Goal: Check status: Check status

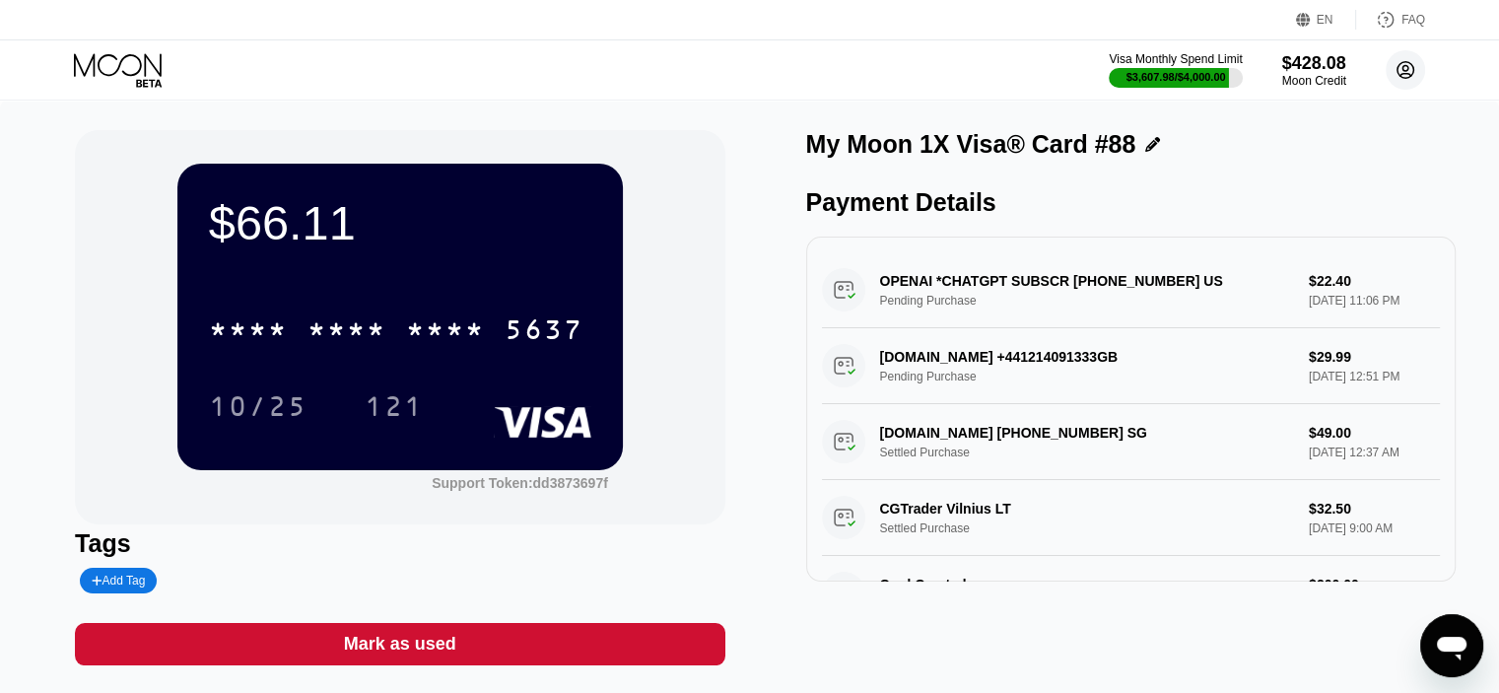
click at [1400, 66] on circle at bounding box center [1405, 69] width 39 height 39
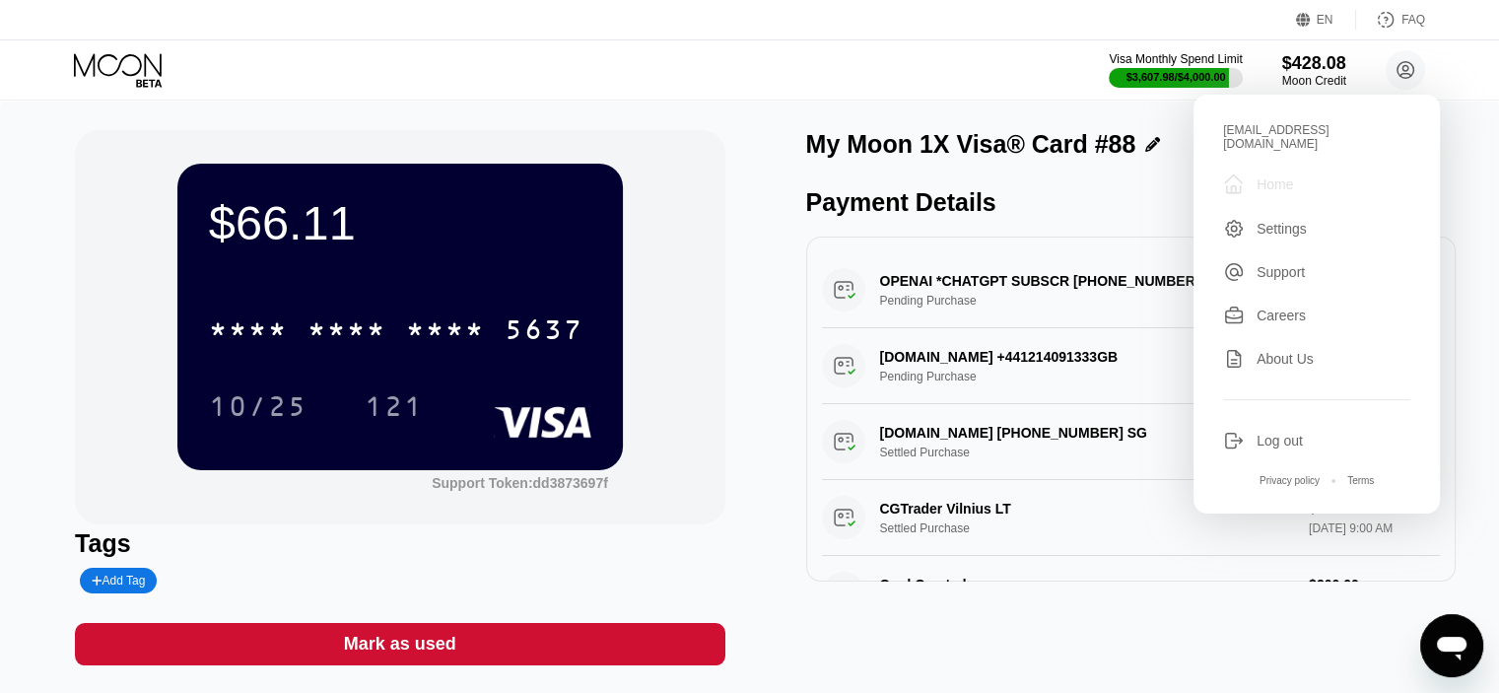
click at [1261, 176] on div "Home" at bounding box center [1274, 184] width 36 height 16
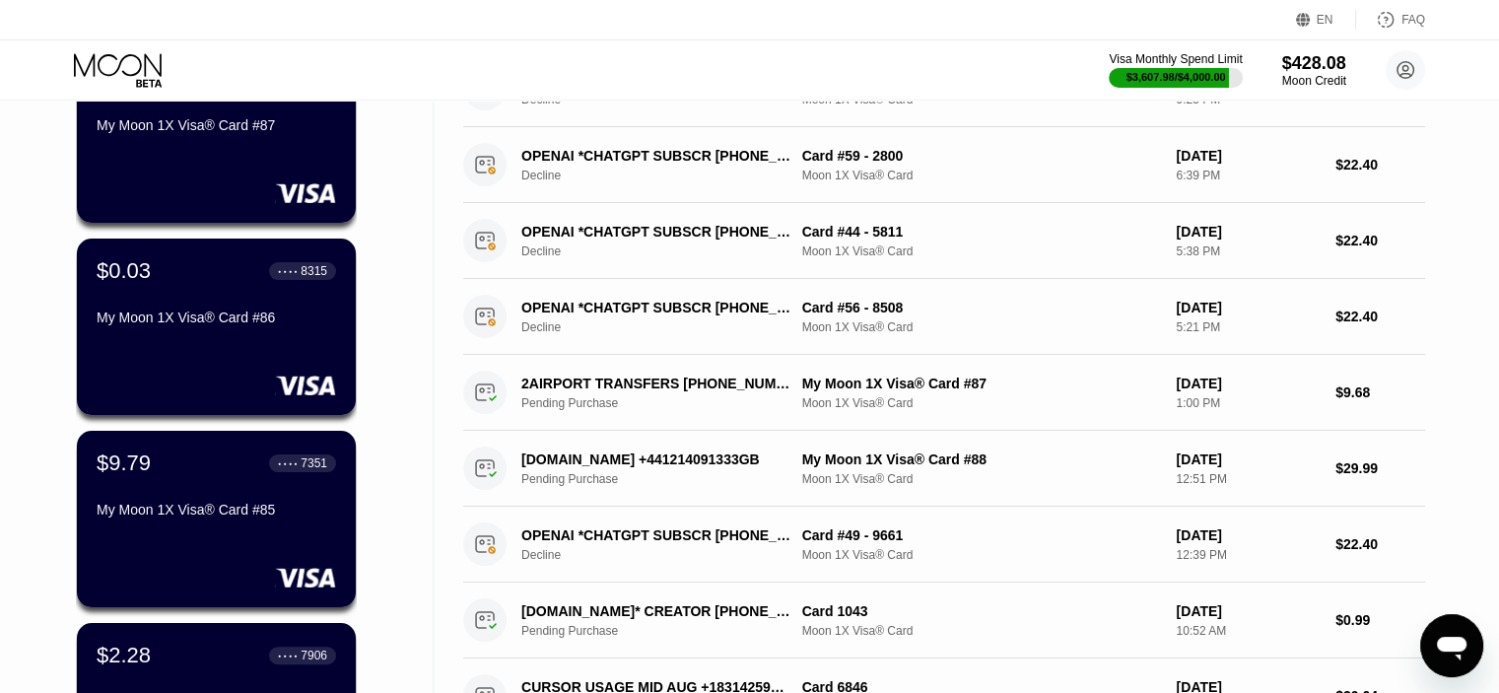
scroll to position [493, 0]
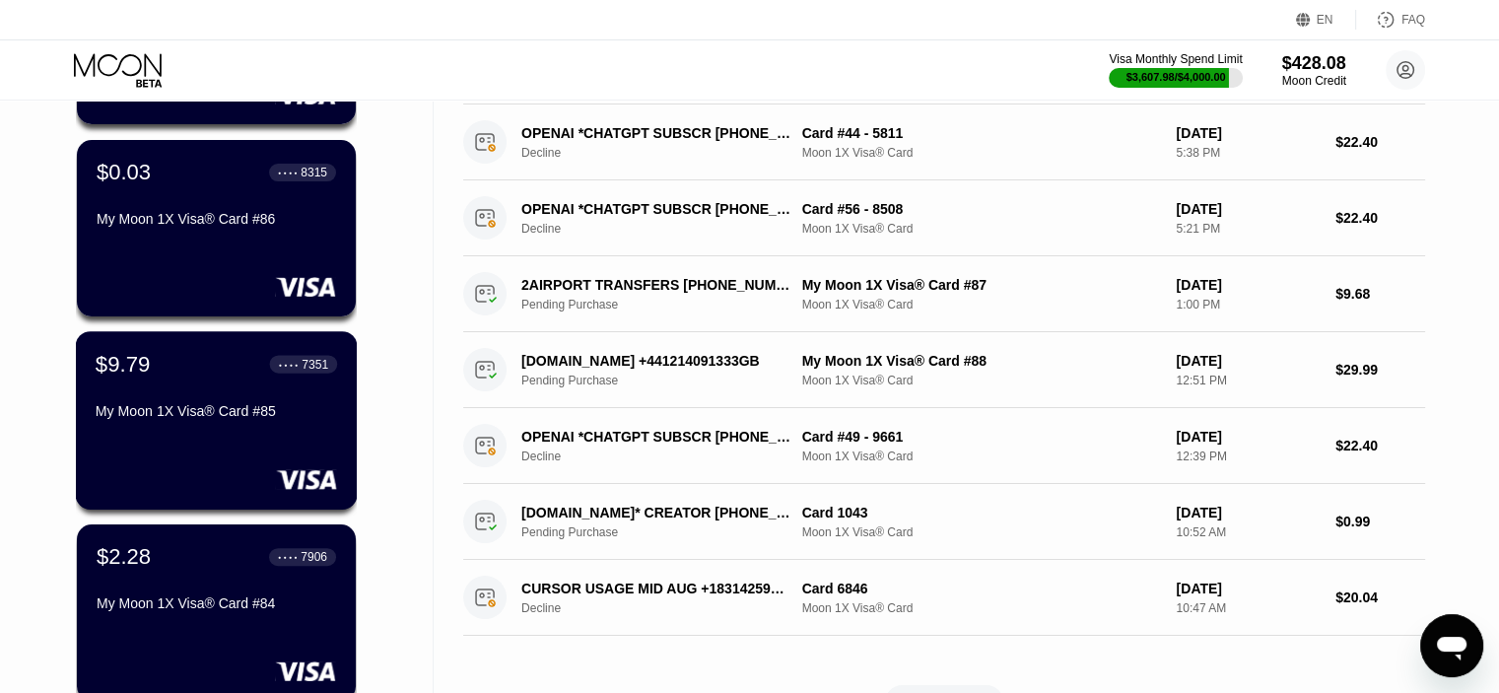
click at [180, 415] on div "My Moon 1X Visa® Card #85" at bounding box center [216, 411] width 241 height 16
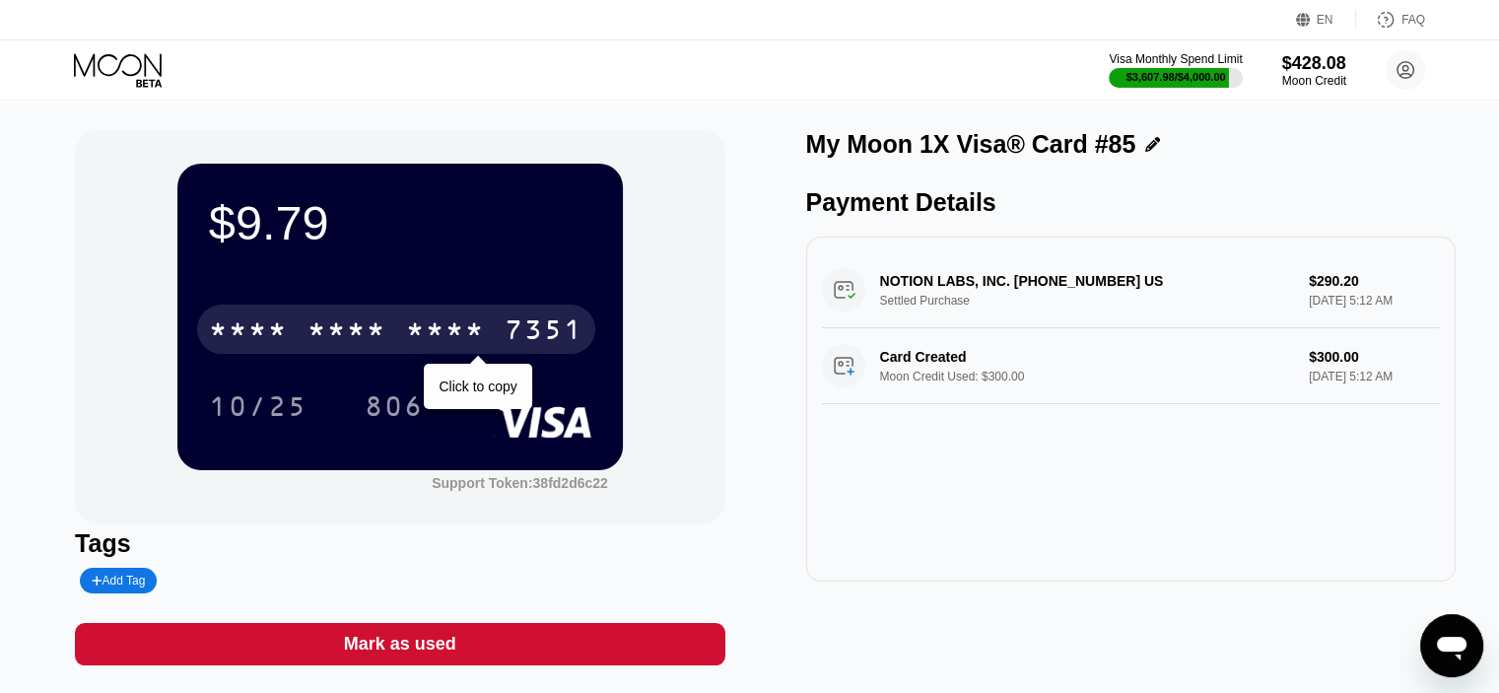
click at [365, 335] on div "* * * *" at bounding box center [346, 332] width 79 height 32
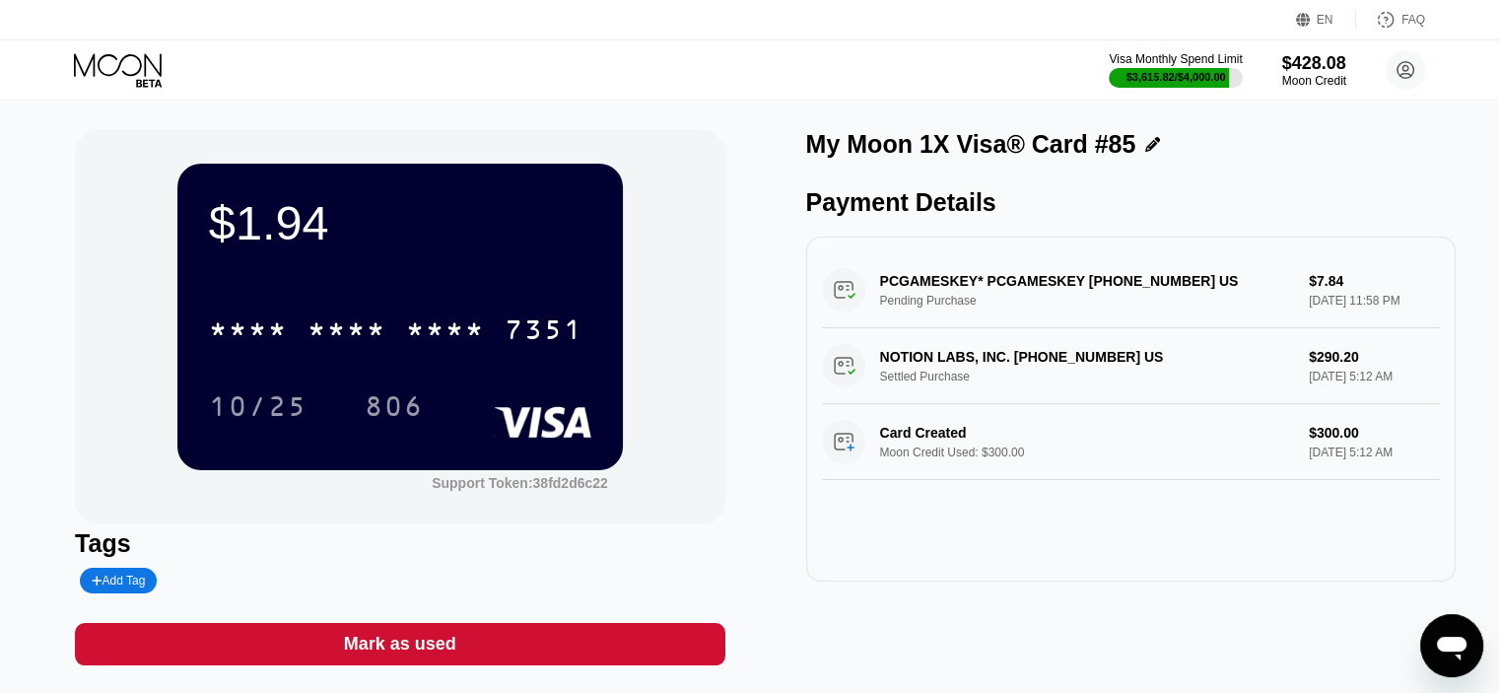
click at [219, 73] on div "Visa Monthly Spend Limit $3,615.82 / $4,000.00 $428.08 Moon Credit [EMAIL_ADDRE…" at bounding box center [749, 69] width 1499 height 59
